Goal: Ask a question

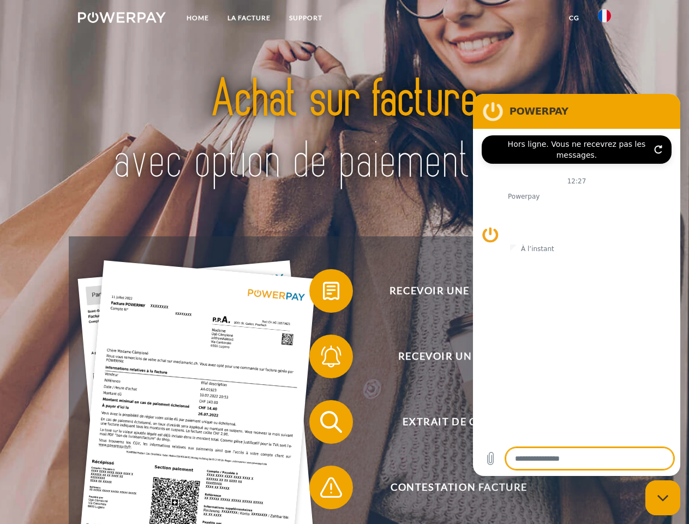
click at [122, 19] on img at bounding box center [122, 17] width 88 height 11
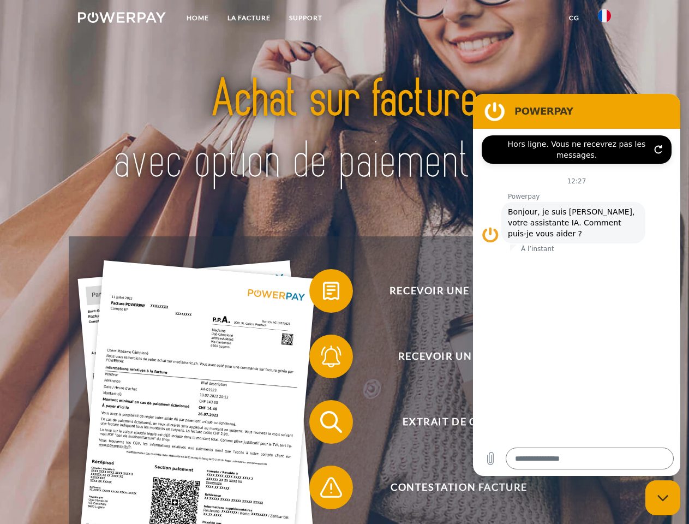
click at [604, 19] on img at bounding box center [604, 15] width 13 height 13
click at [574, 18] on link "CG" at bounding box center [574, 18] width 29 height 20
click at [323, 293] on span at bounding box center [314, 290] width 55 height 55
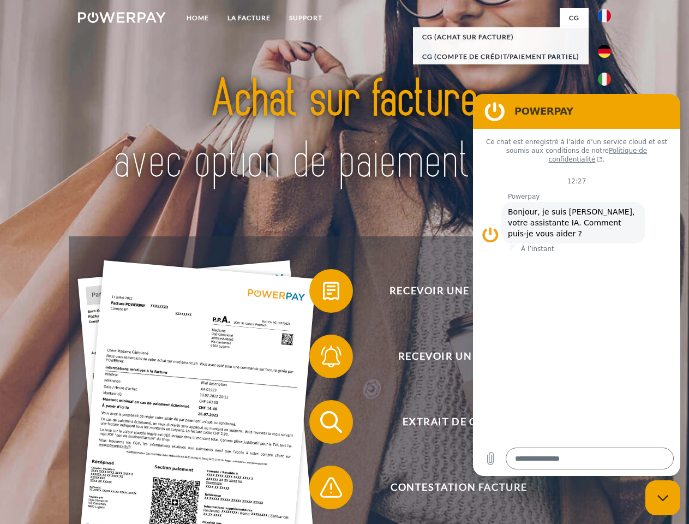
click at [323, 358] on span at bounding box center [314, 356] width 55 height 55
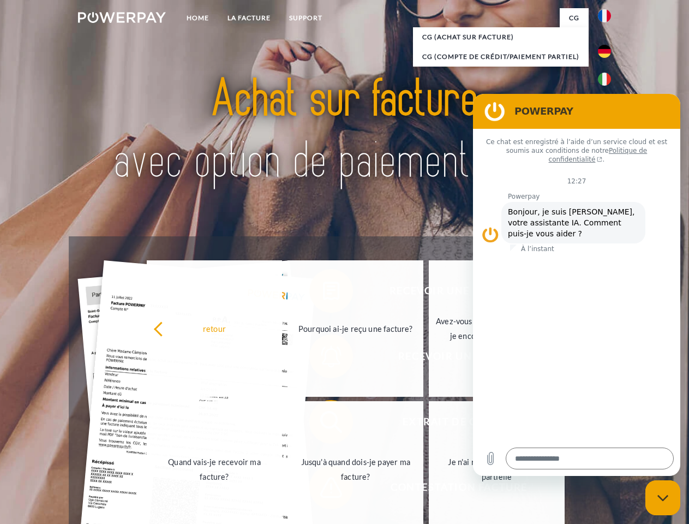
click at [323, 424] on link "Jusqu'à quand dois-je payer ma facture?" at bounding box center [355, 469] width 136 height 136
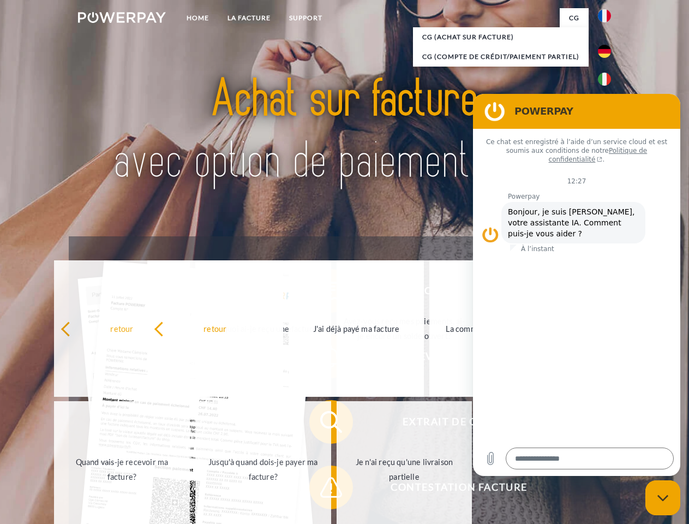
click at [323, 489] on span at bounding box center [314, 487] width 55 height 55
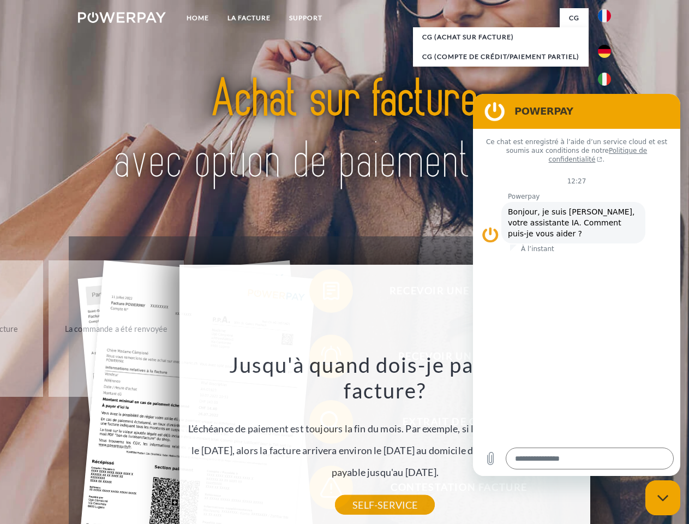
click at [663, 497] on icon "Fermer la fenêtre de messagerie" at bounding box center [662, 497] width 11 height 7
type textarea "*"
